Goal: Submit feedback/report problem

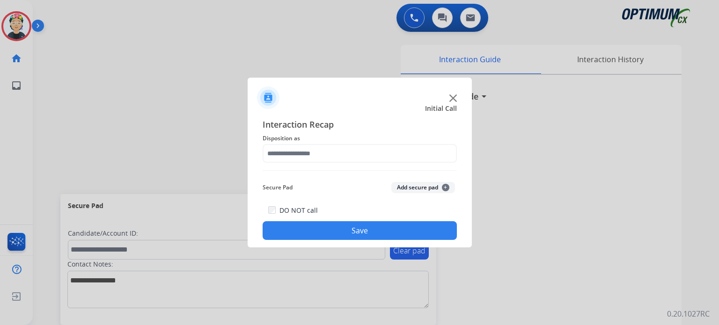
click at [452, 97] on img at bounding box center [453, 98] width 7 height 7
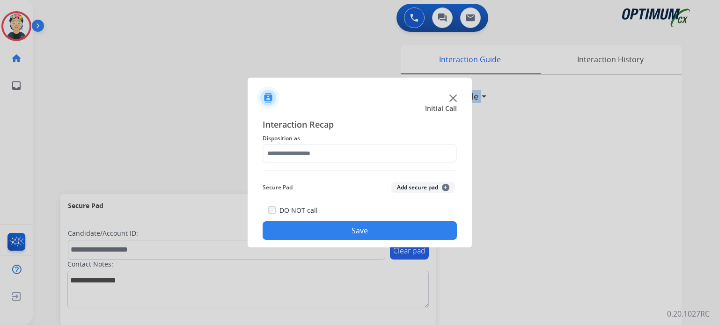
click at [452, 97] on h3 "Interaction Guide" at bounding box center [443, 96] width 70 height 13
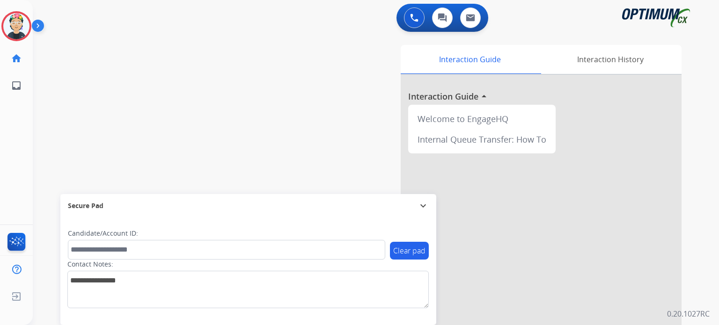
click at [452, 97] on div at bounding box center [541, 249] width 281 height 349
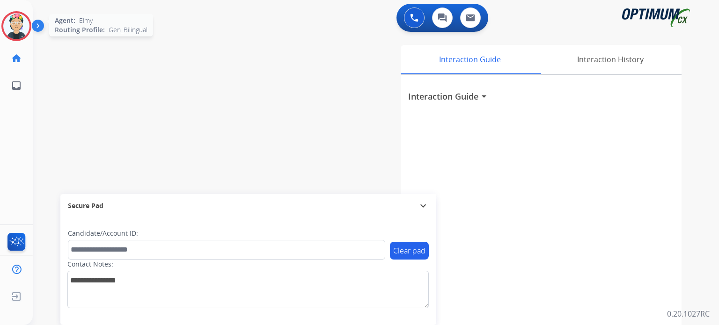
click at [22, 31] on img at bounding box center [16, 26] width 26 height 26
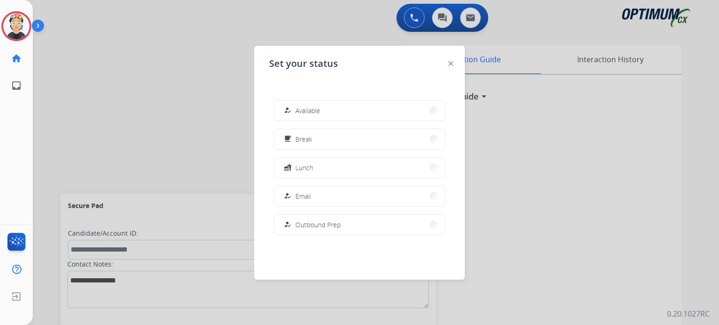
scroll to position [233, 0]
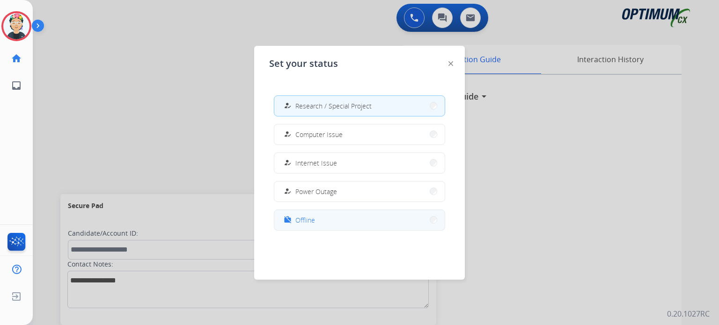
click at [346, 224] on button "work_off Offline" at bounding box center [359, 220] width 170 height 20
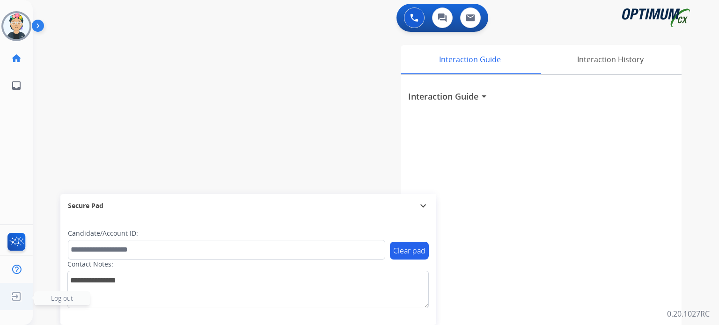
click at [15, 300] on img at bounding box center [16, 297] width 17 height 18
click at [13, 295] on img at bounding box center [16, 297] width 17 height 18
click at [52, 300] on div "swap_horiz Break voice bridge close_fullscreen Connect 3-Way Call merge_type Se…" at bounding box center [365, 229] width 664 height 391
